Goal: Information Seeking & Learning: Learn about a topic

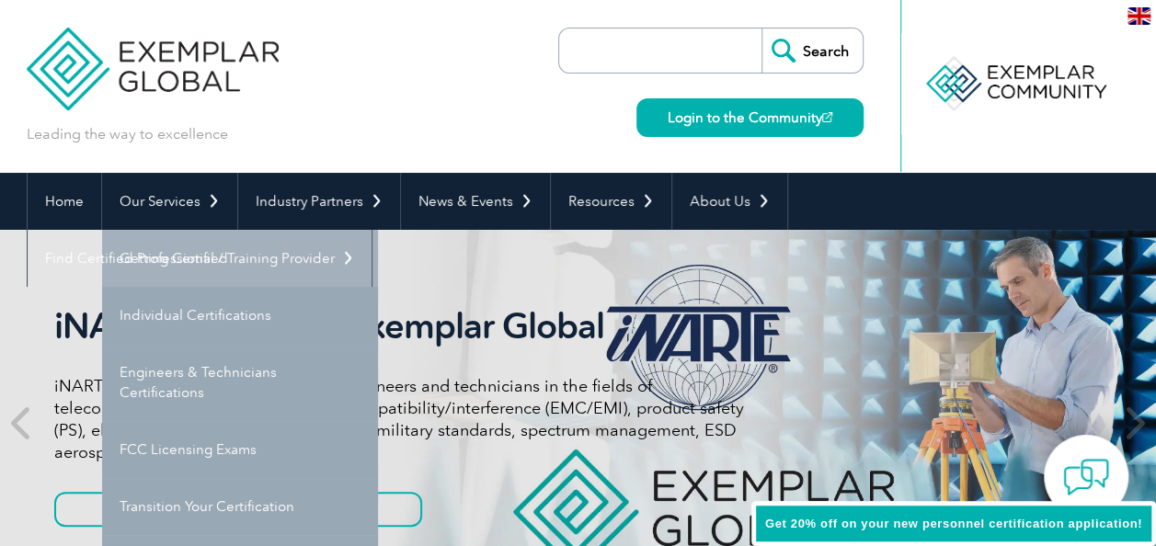
click at [191, 245] on link "Getting Certified" at bounding box center [240, 258] width 276 height 57
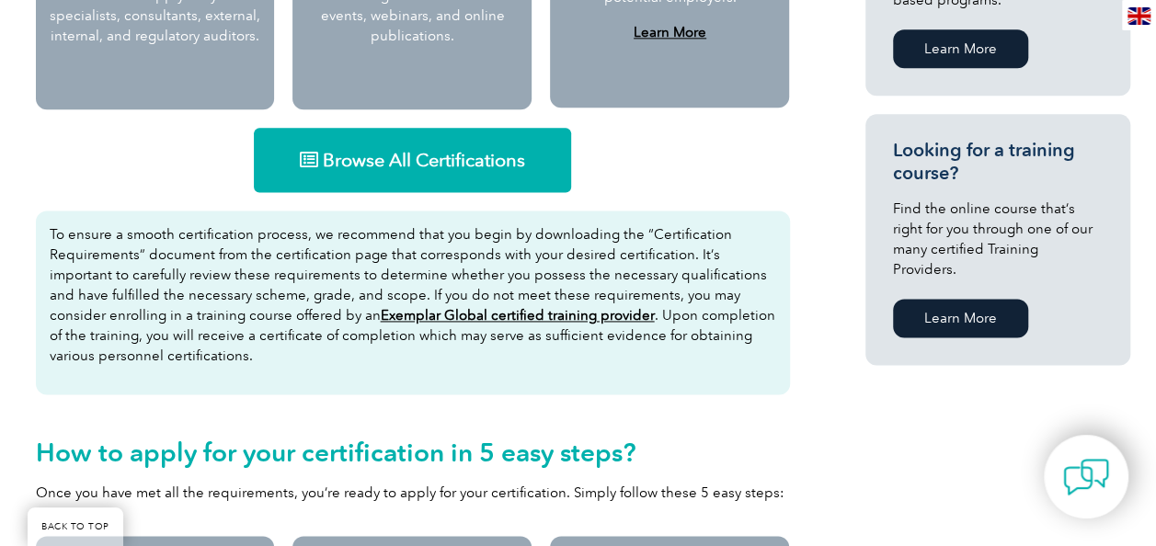
scroll to position [1165, 0]
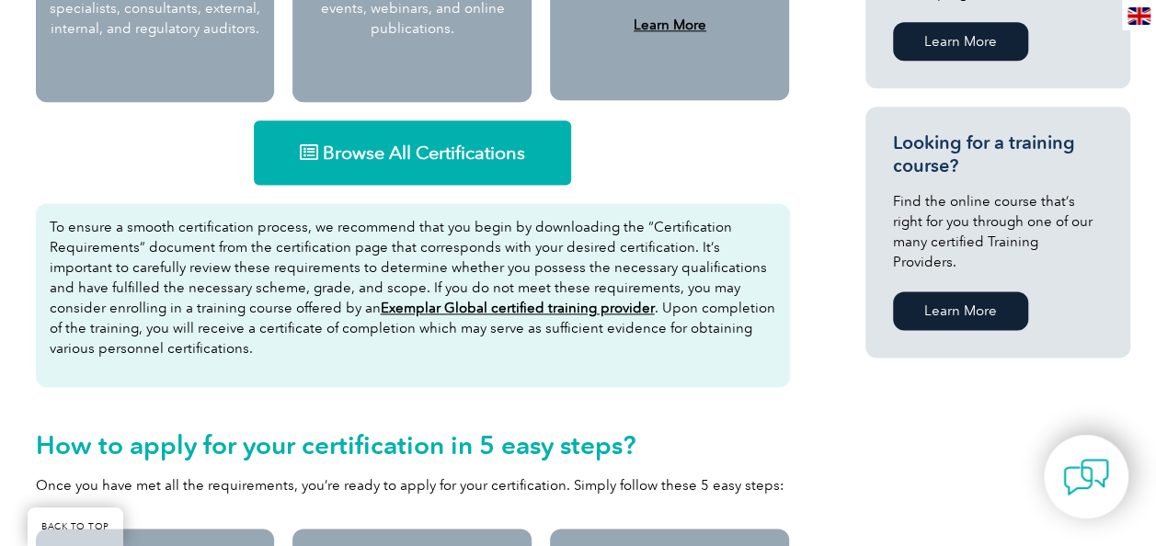
click at [441, 128] on link "Browse All Certifications" at bounding box center [412, 152] width 317 height 64
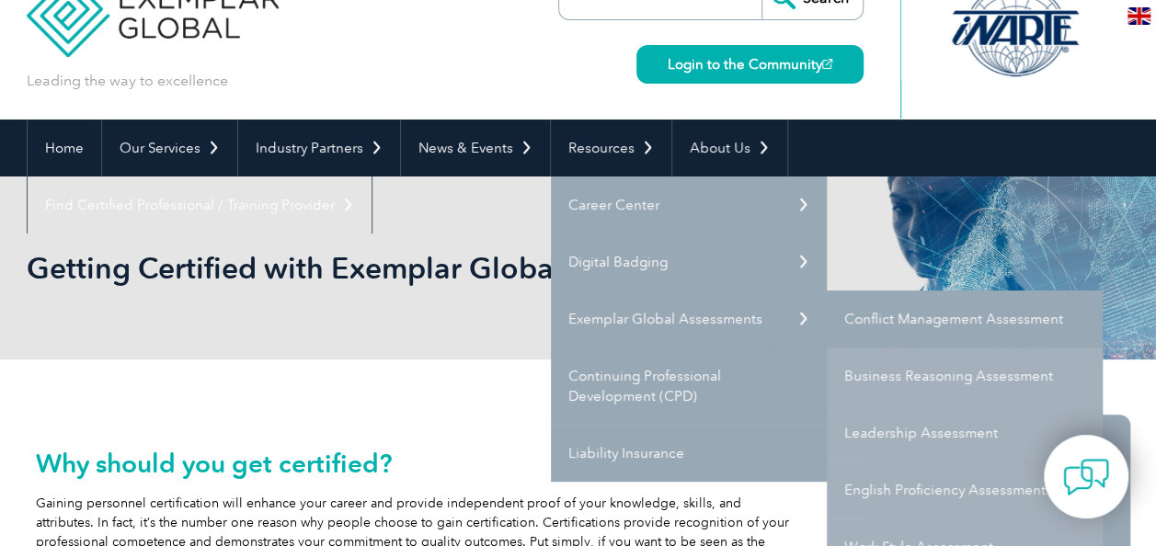
scroll to position [54, 0]
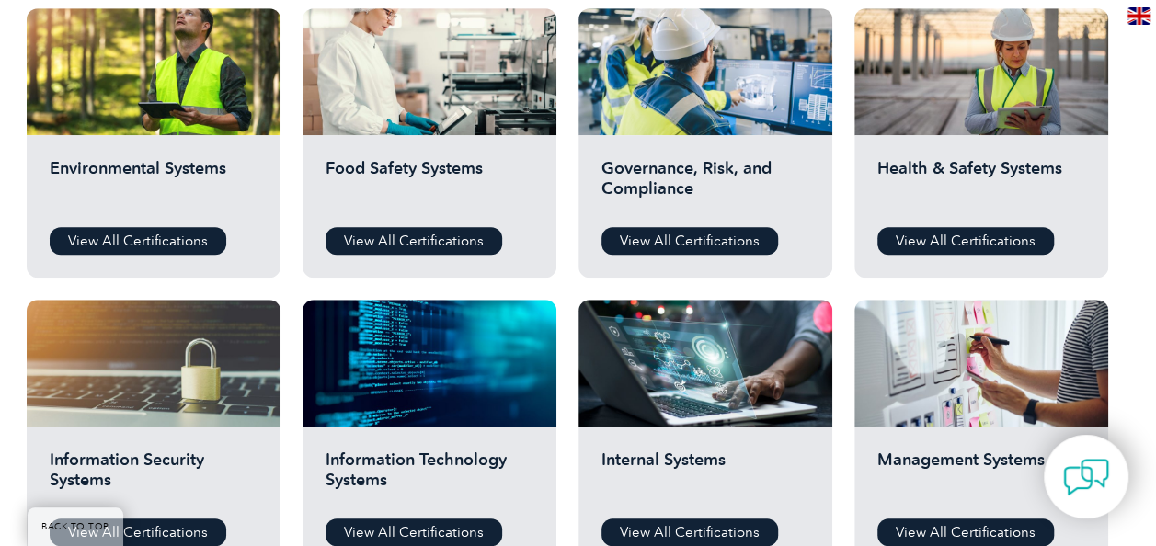
scroll to position [692, 0]
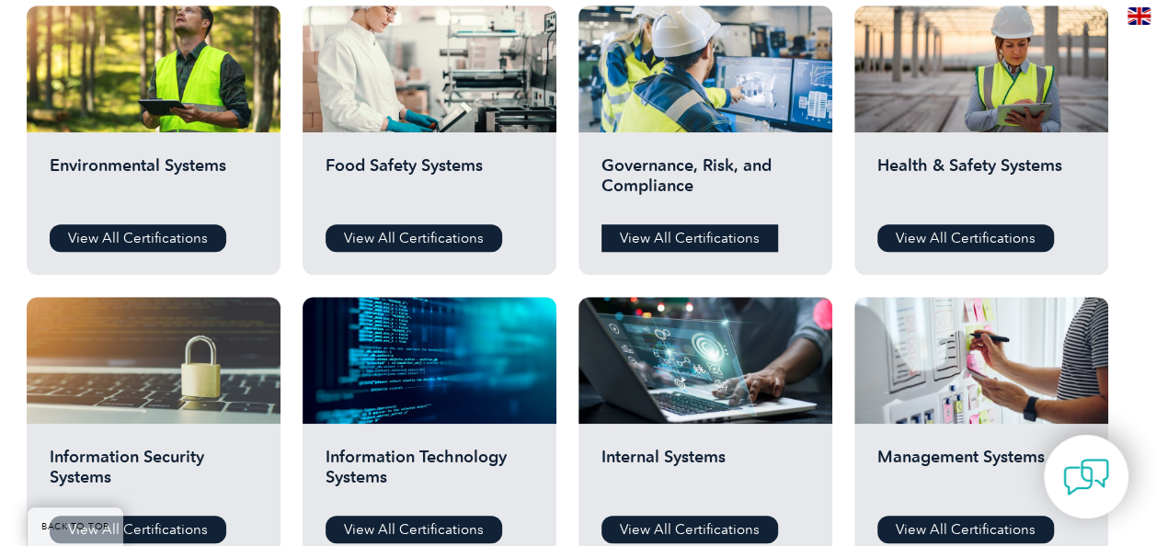
click at [686, 245] on link "View All Certifications" at bounding box center [690, 238] width 177 height 28
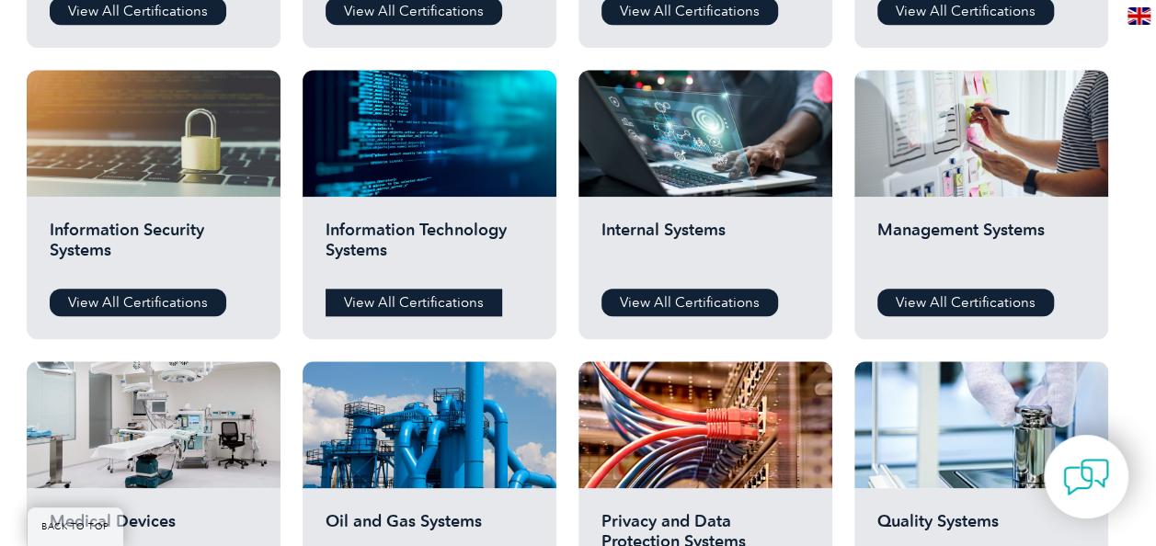
scroll to position [920, 0]
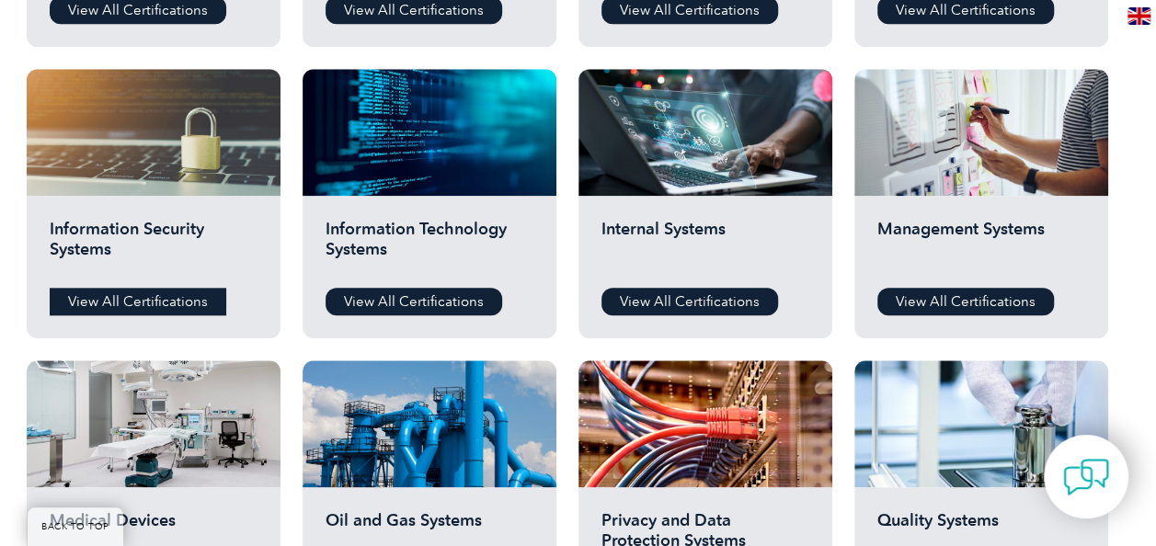
click at [137, 305] on link "View All Certifications" at bounding box center [138, 302] width 177 height 28
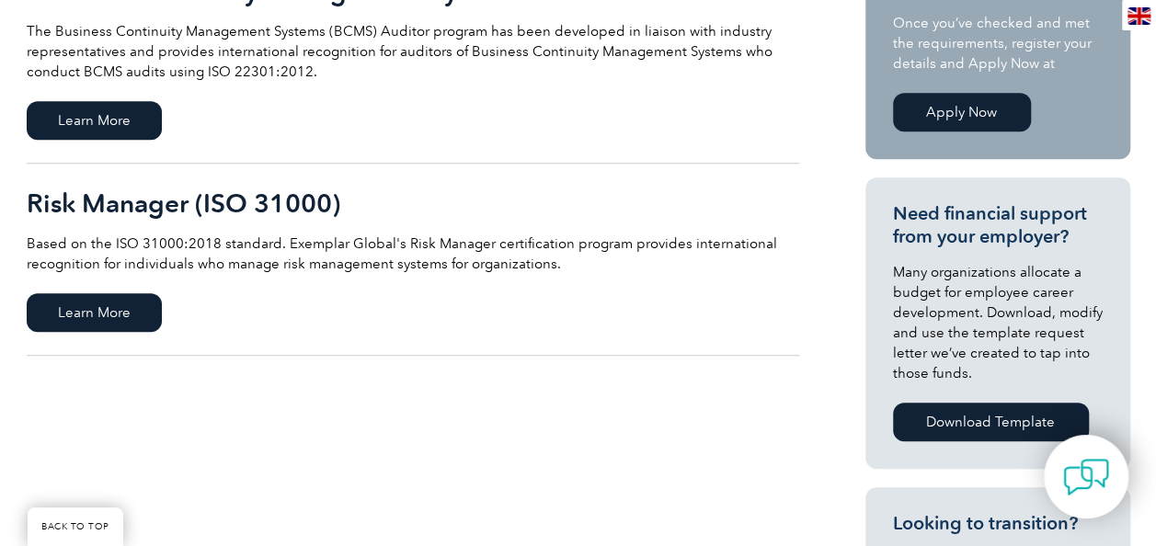
scroll to position [252, 0]
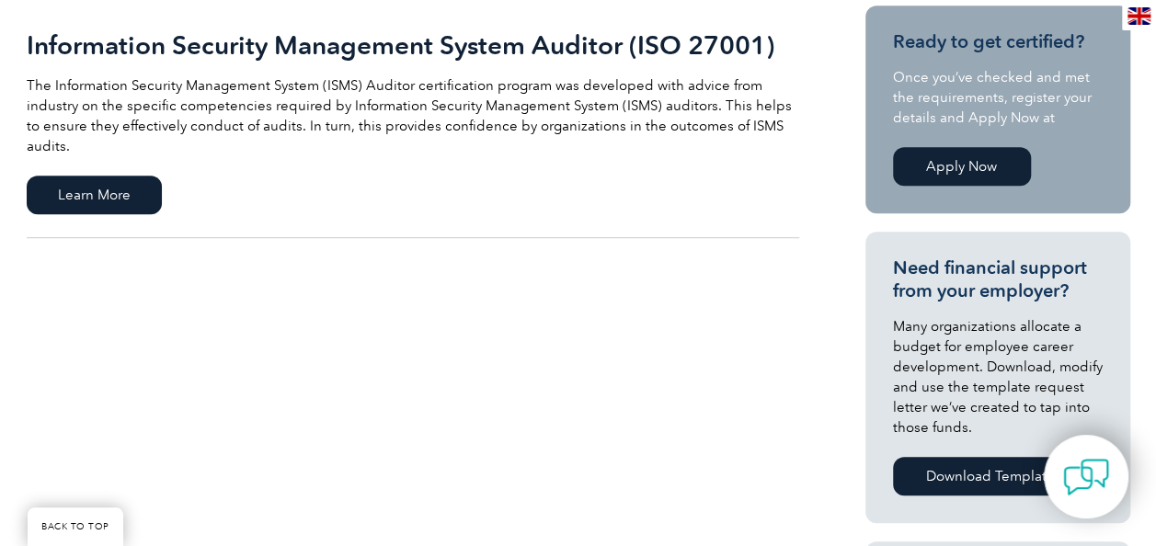
scroll to position [513, 0]
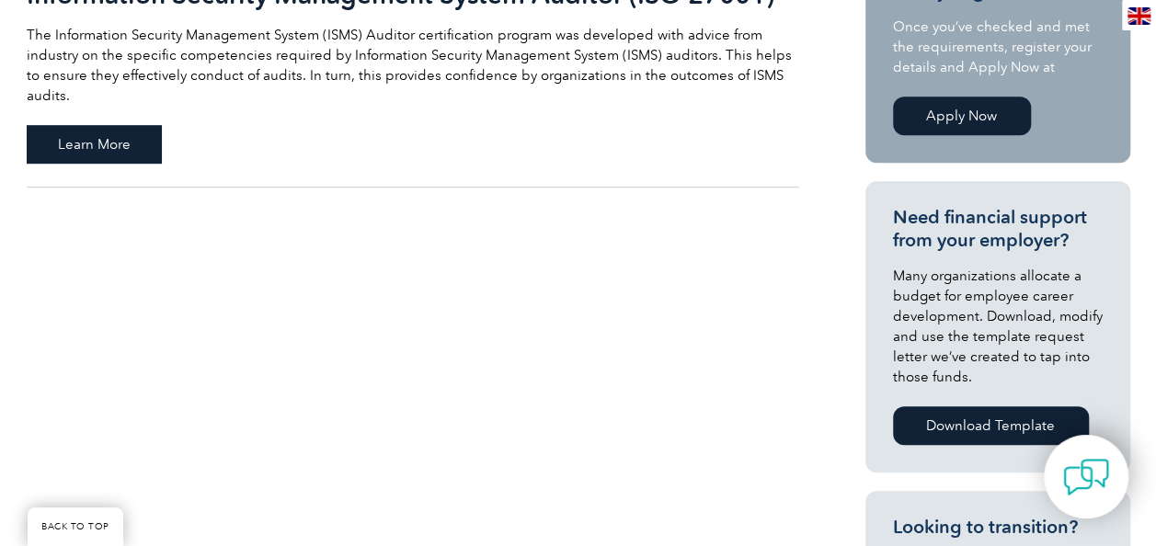
click at [88, 134] on span "Learn More" at bounding box center [94, 144] width 135 height 39
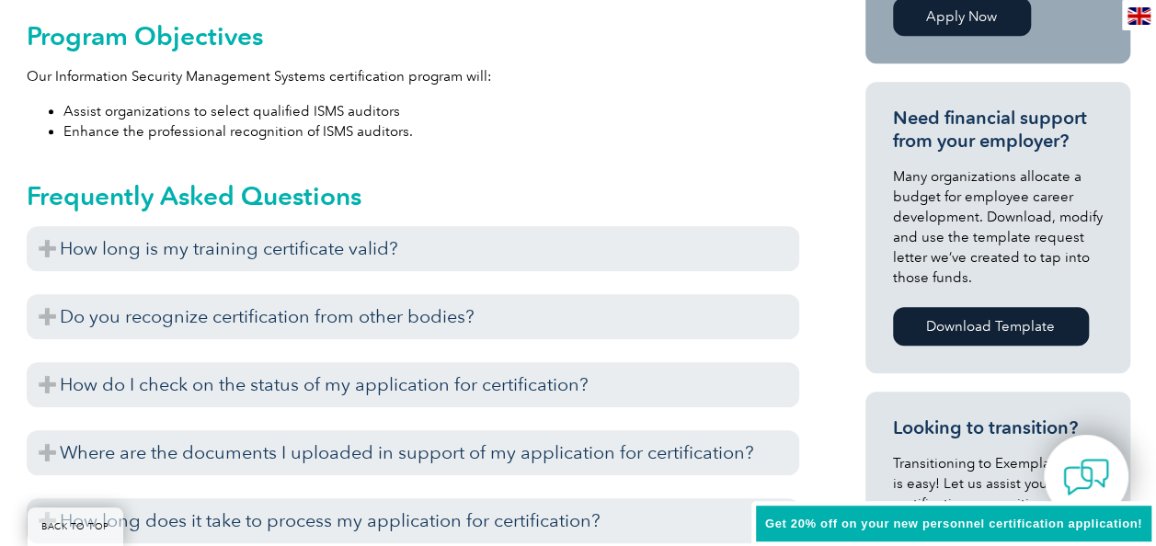
scroll to position [795, 0]
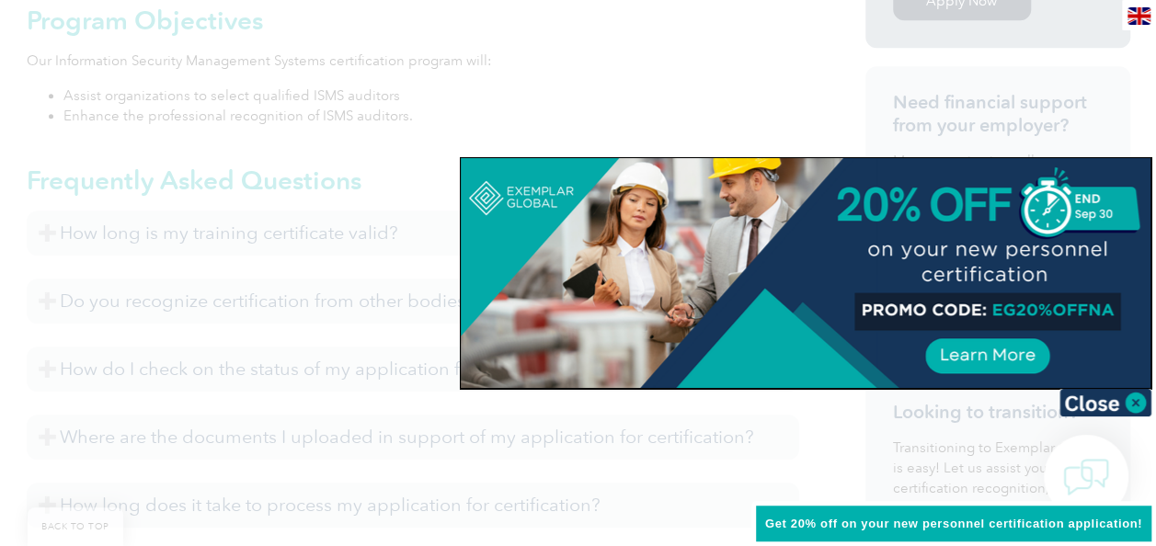
click at [352, 180] on div at bounding box center [578, 273] width 1156 height 546
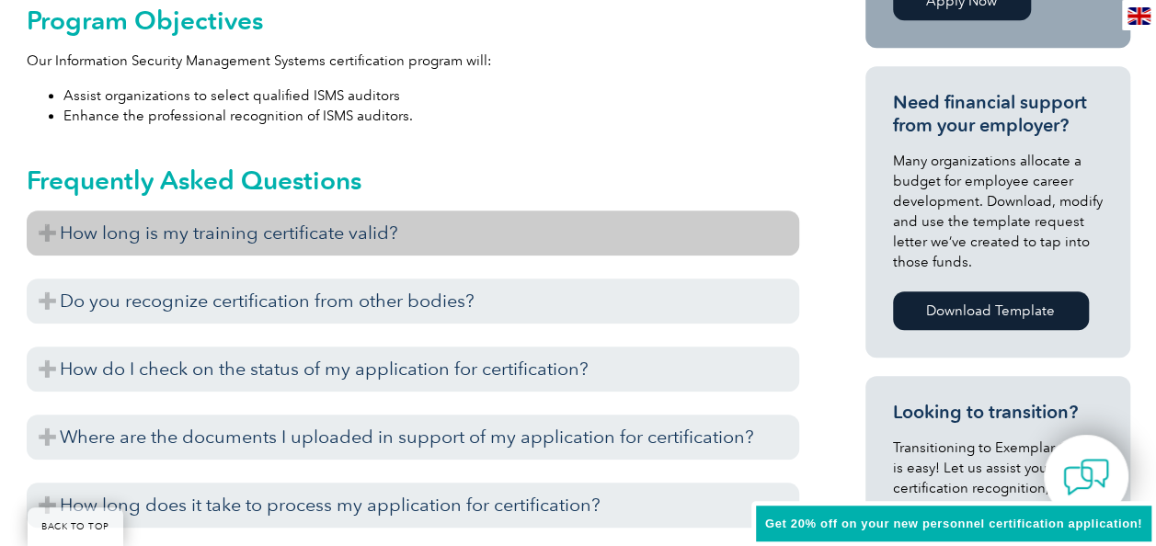
click at [443, 238] on h3 "How long is my training certificate valid?" at bounding box center [413, 233] width 773 height 45
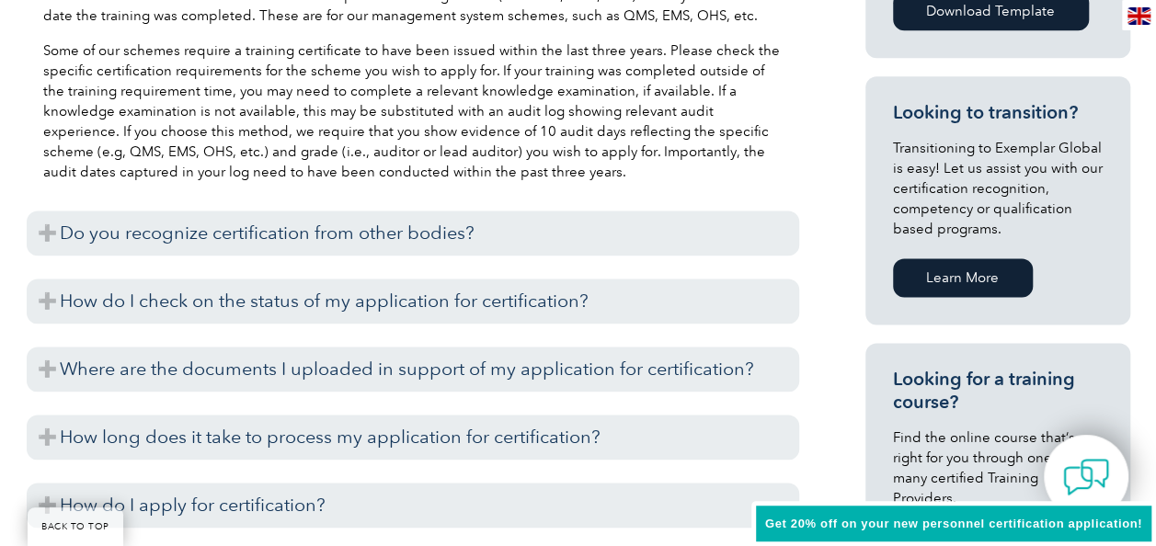
scroll to position [1094, 0]
click at [443, 238] on h3 "Do you recognize certification from other bodies?" at bounding box center [413, 234] width 773 height 45
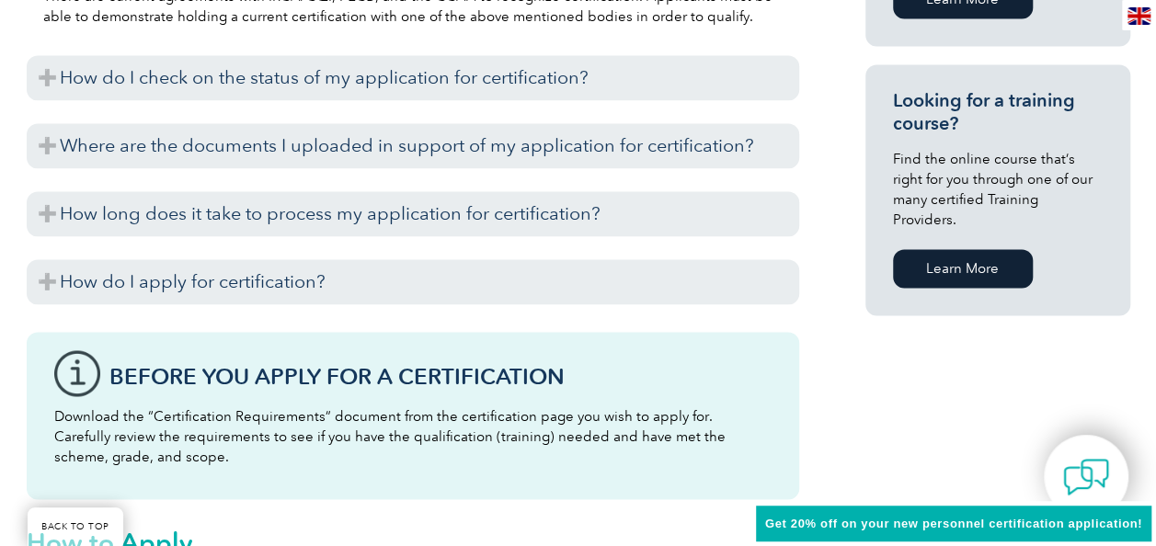
scroll to position [1374, 0]
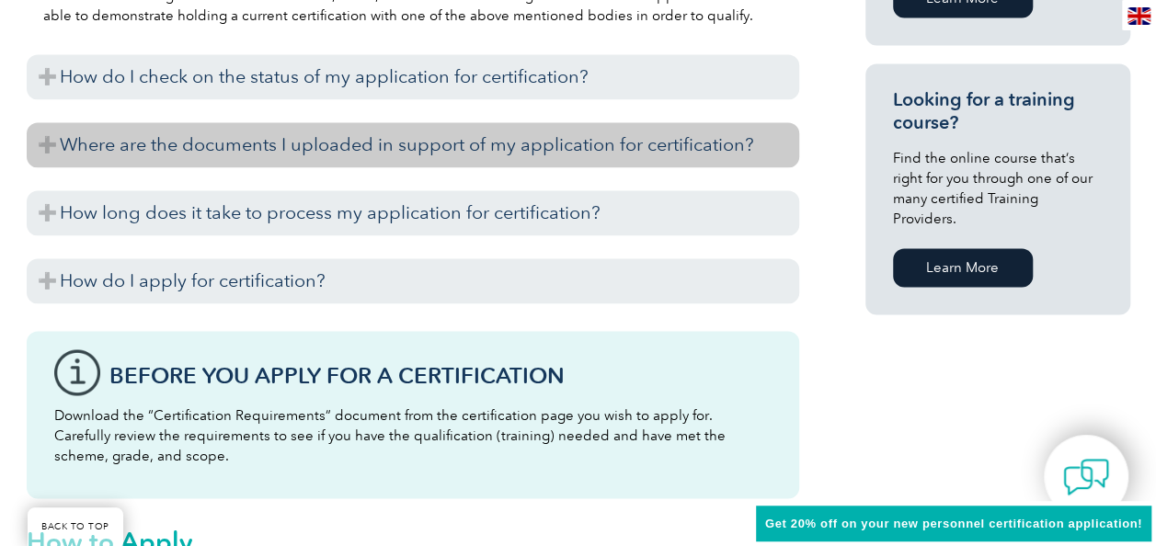
click at [437, 143] on h3 "Where are the documents I uploaded in support of my application for certificati…" at bounding box center [413, 144] width 773 height 45
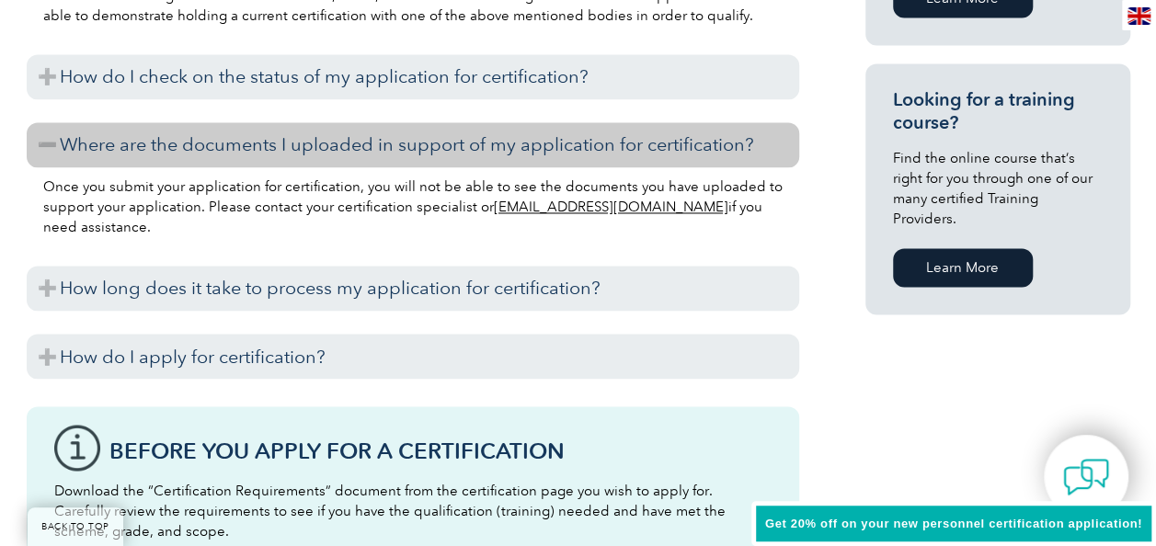
scroll to position [1519, 0]
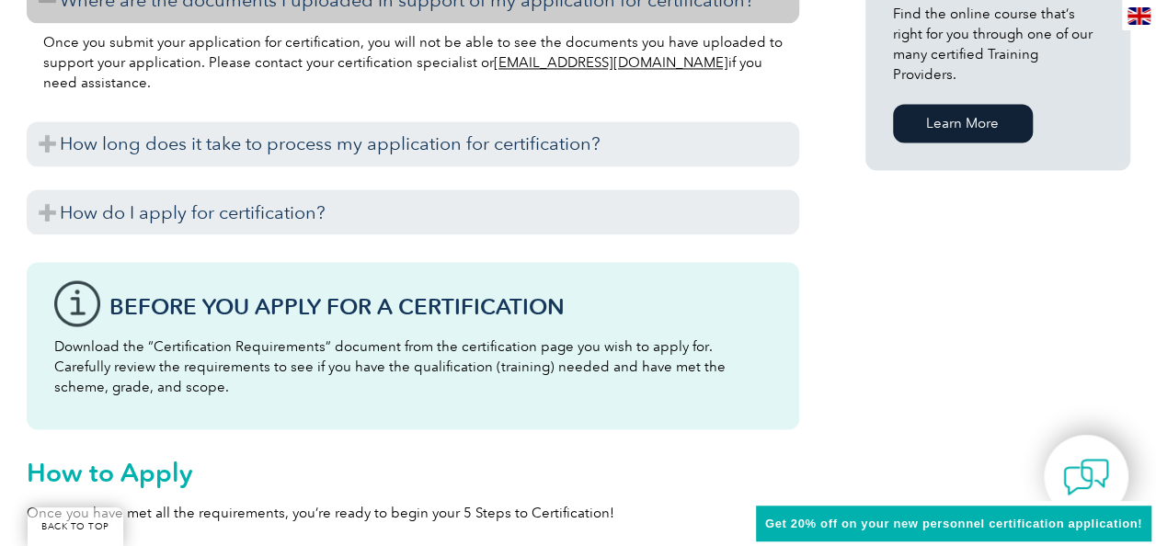
click at [437, 143] on h3 "How long does it take to process my application for certification?" at bounding box center [413, 143] width 773 height 45
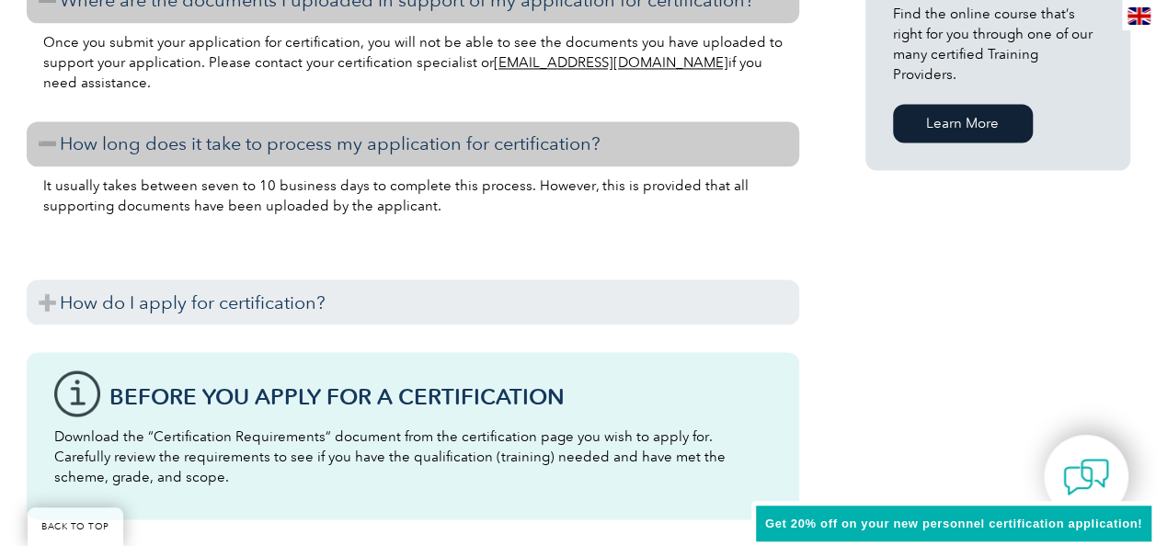
click at [437, 143] on h3 "How long does it take to process my application for certification?" at bounding box center [413, 143] width 773 height 45
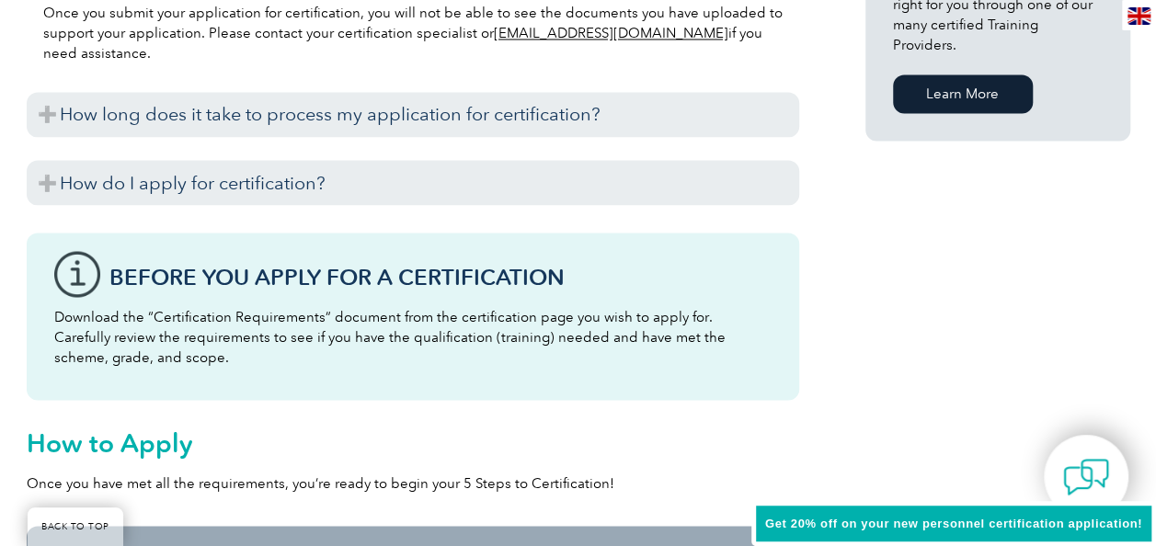
scroll to position [1549, 0]
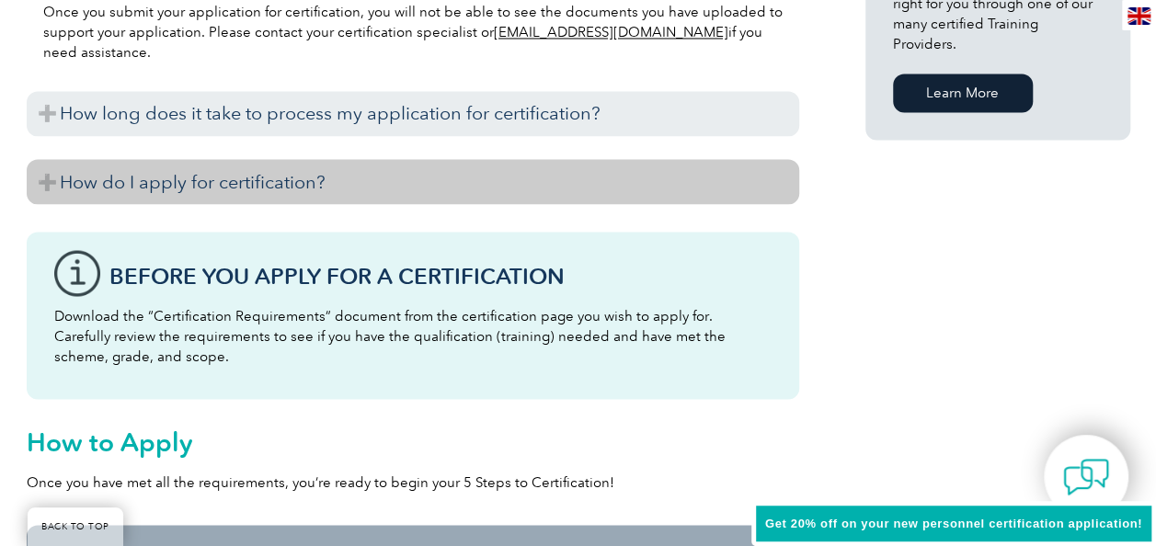
click at [396, 178] on h3 "How do I apply for certification?" at bounding box center [413, 181] width 773 height 45
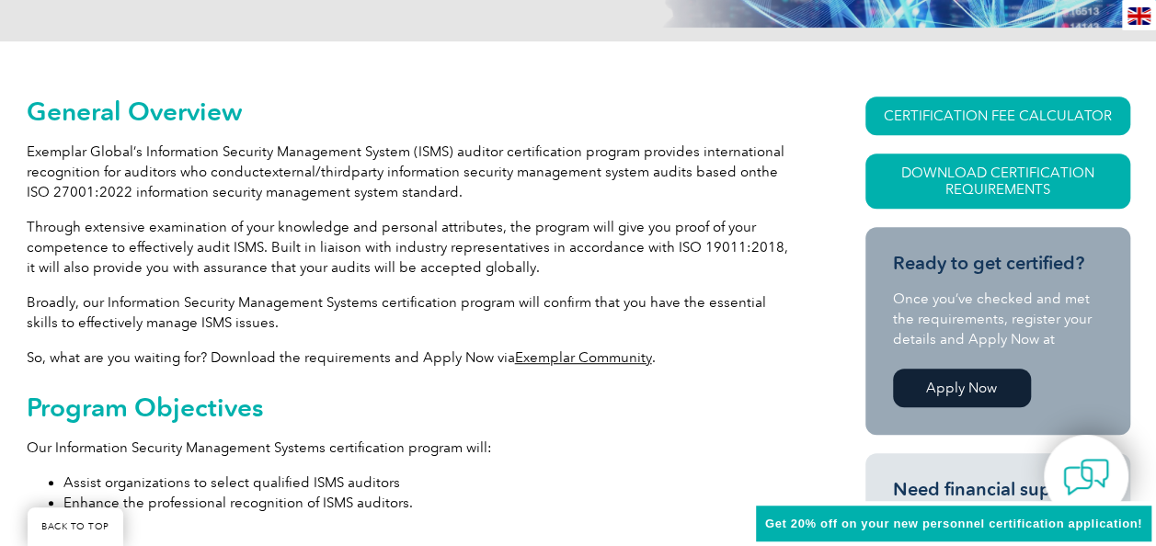
scroll to position [0, 0]
